Goal: Task Accomplishment & Management: Manage account settings

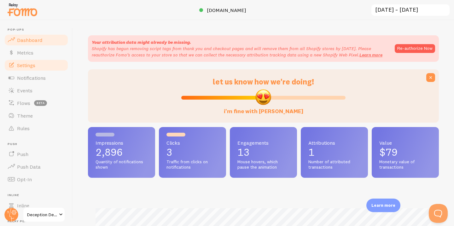
click at [33, 68] on link "Settings" at bounding box center [36, 65] width 65 height 13
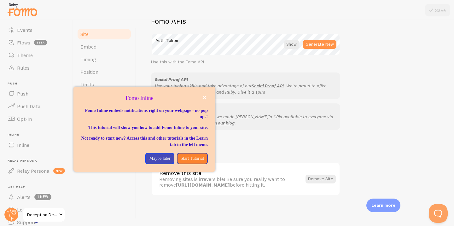
scroll to position [47, 0]
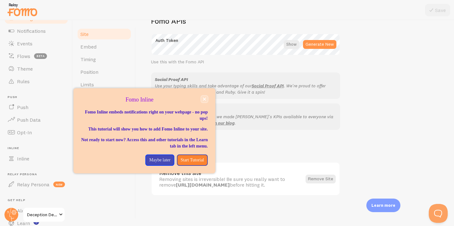
click at [206, 97] on button "close," at bounding box center [204, 99] width 7 height 7
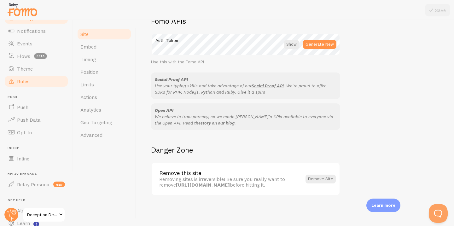
scroll to position [0, 0]
